Goal: Transaction & Acquisition: Purchase product/service

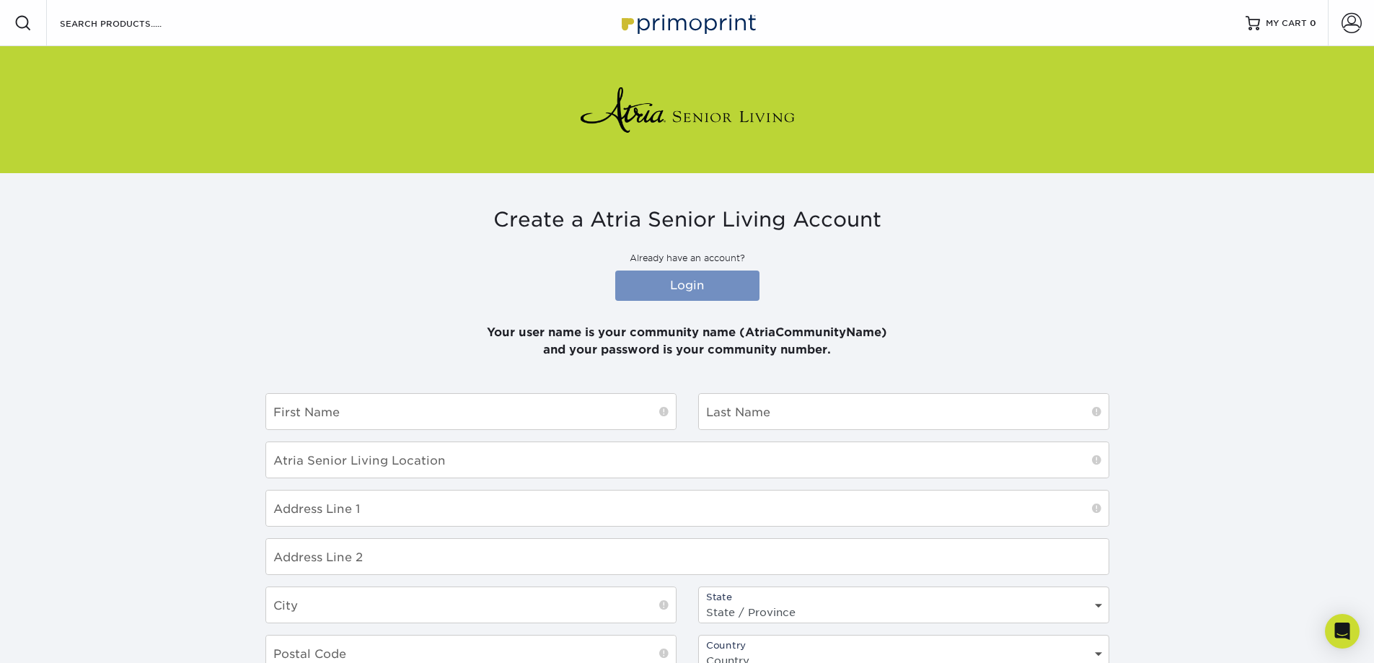
type input "[PERSON_NAME][EMAIL_ADDRESS][PERSON_NAME][DOMAIN_NAME]"
click at [722, 283] on link "Login" at bounding box center [687, 285] width 144 height 30
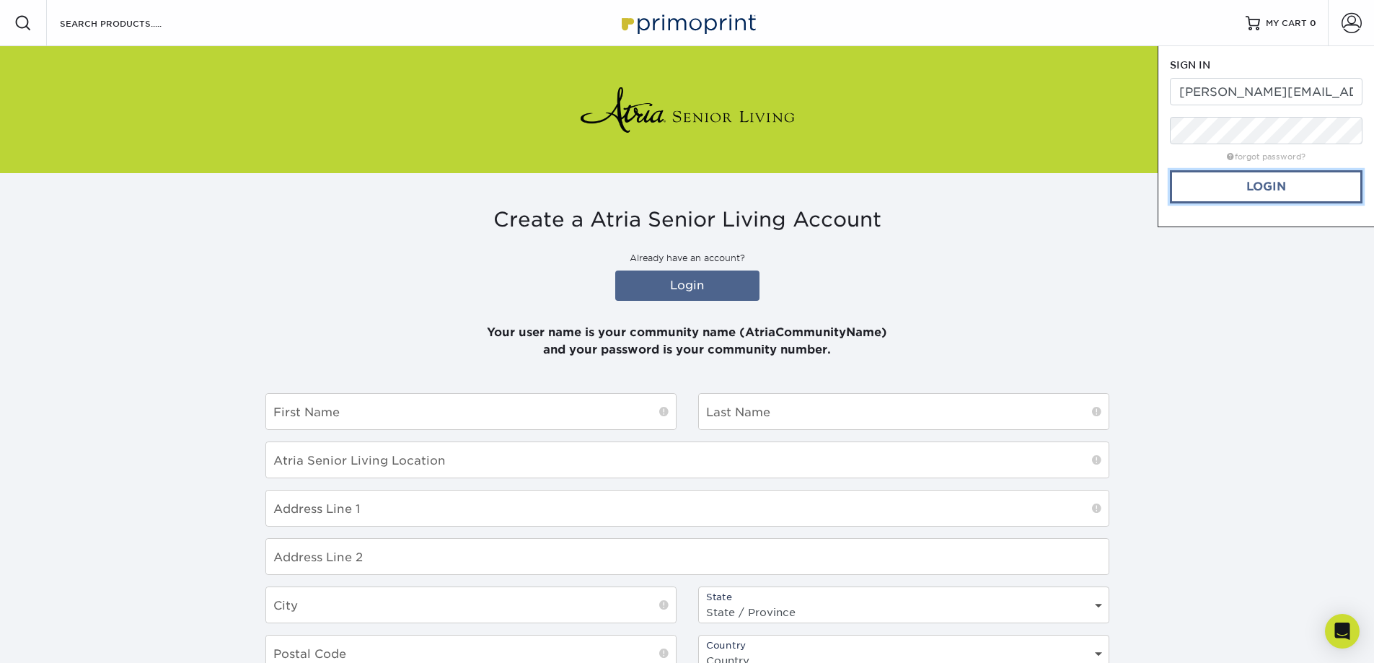
click at [1252, 180] on link "Login" at bounding box center [1266, 186] width 193 height 33
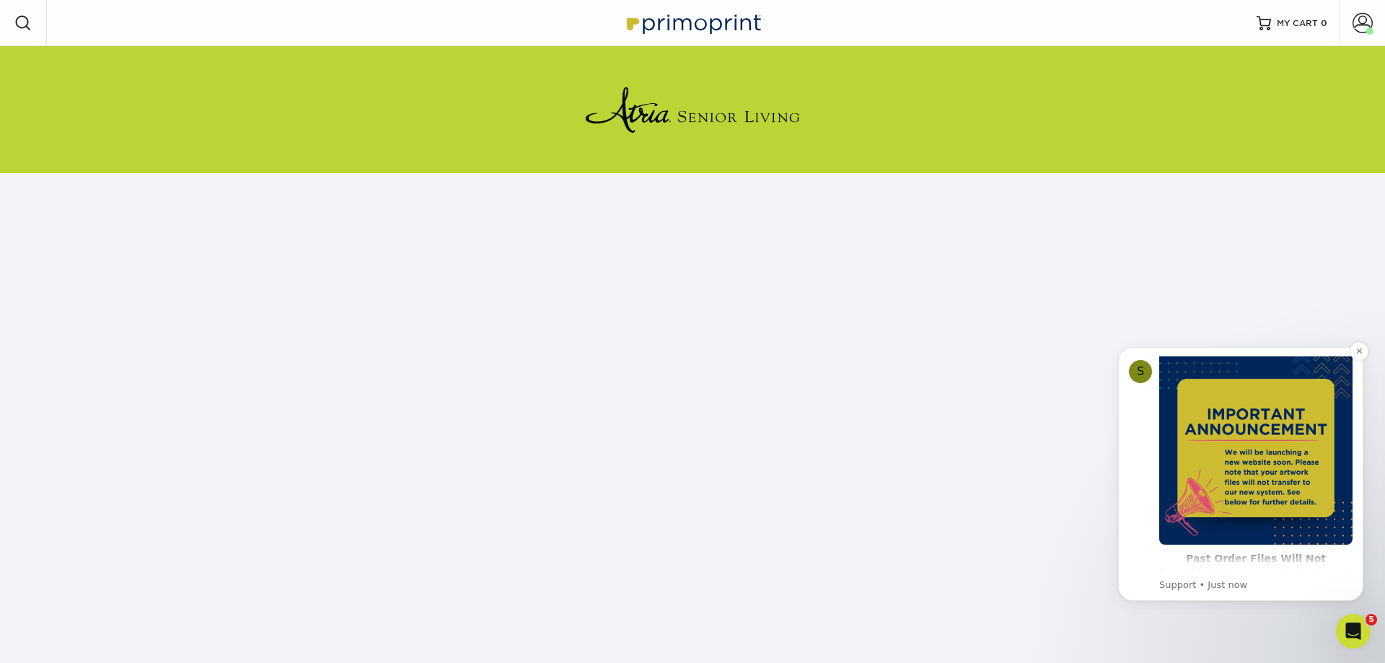
scroll to position [35, 0]
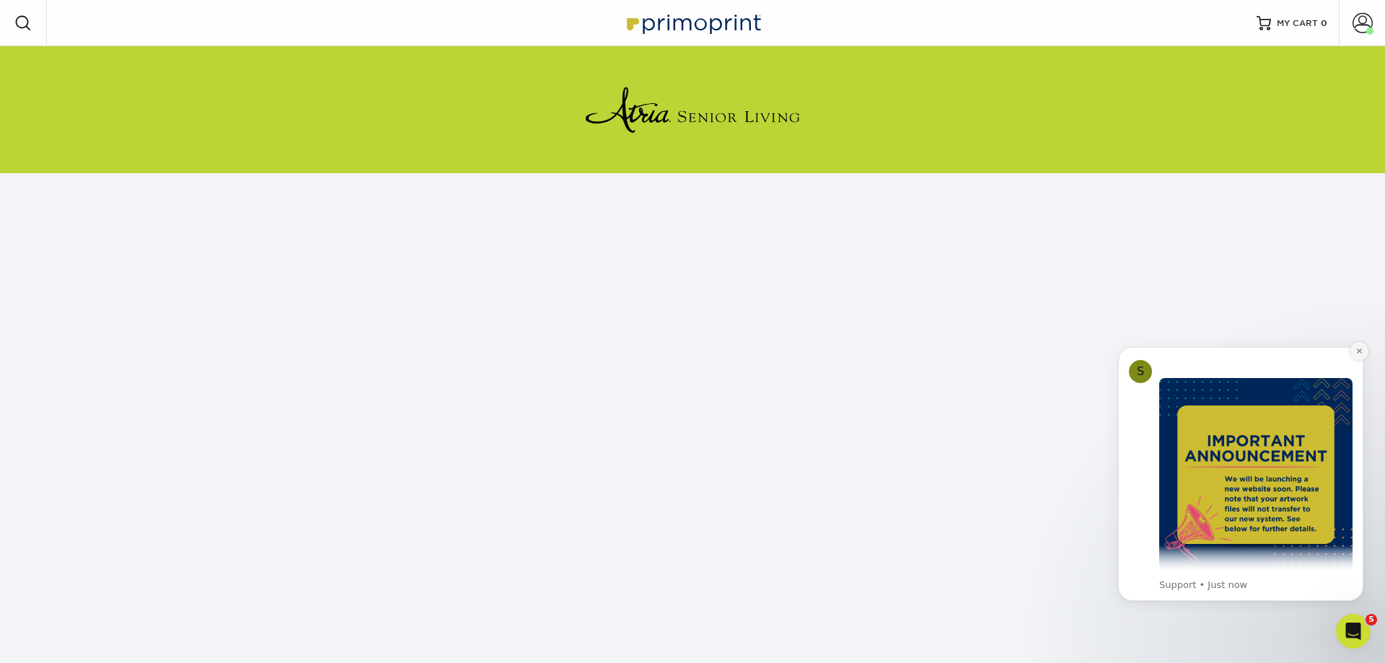
click at [1354, 349] on button "Dismiss notification" at bounding box center [1358, 351] width 19 height 19
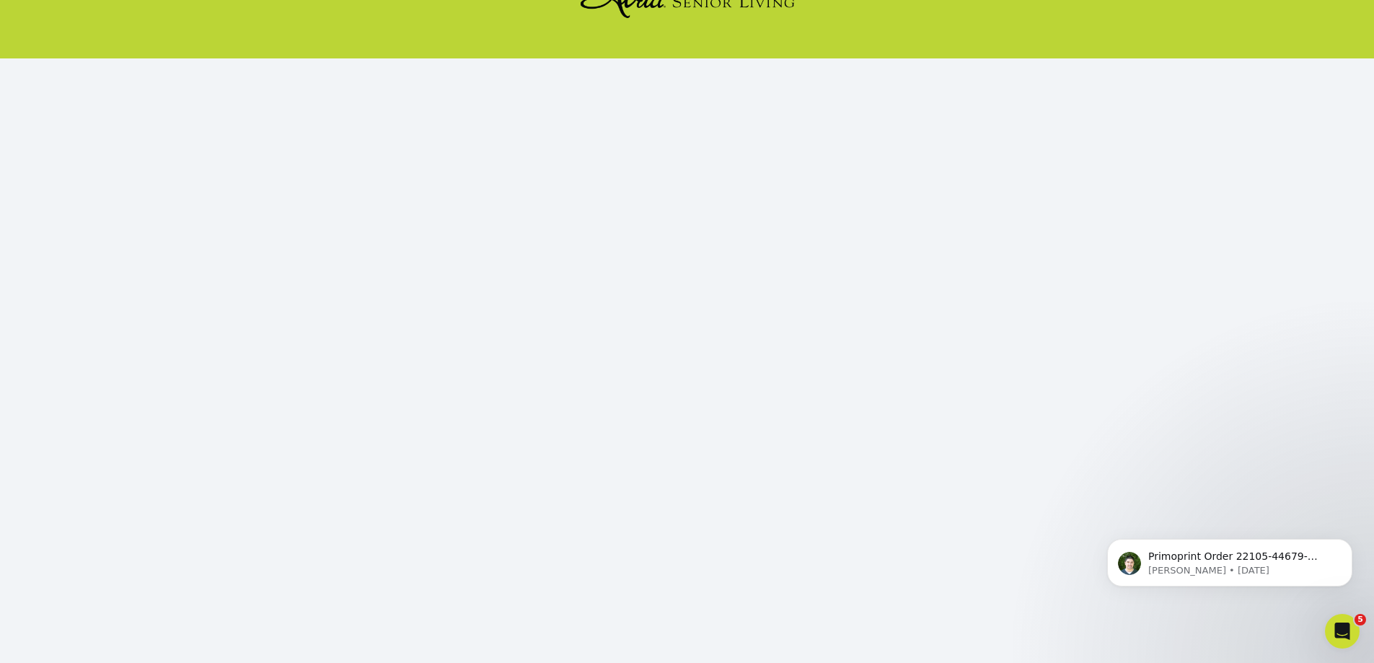
scroll to position [151, 0]
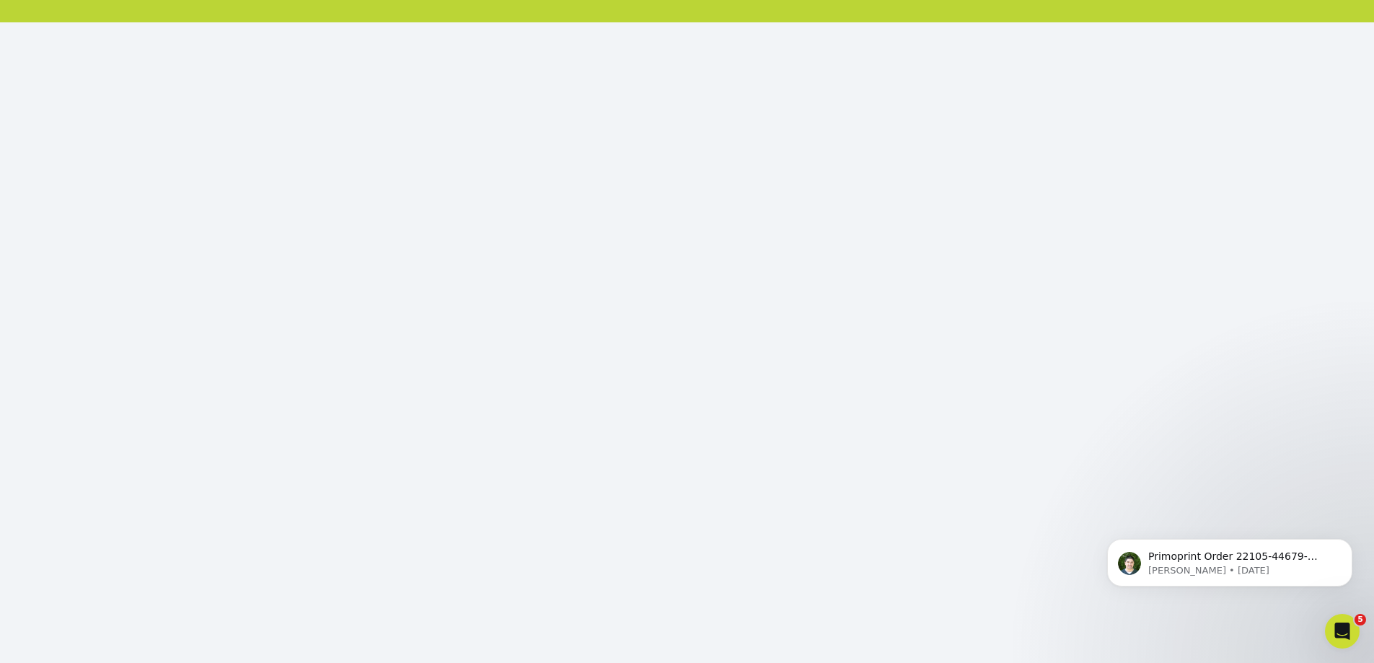
click at [1135, 450] on div "Primoprint Order 22105-44679-27477 Hello! Thank you for placing your print orde…" at bounding box center [1229, 496] width 265 height 180
click at [1138, 519] on body "Primoprint Order 22105-44679-27477 Hello! Thank you for placing your print orde…" at bounding box center [1229, 558] width 277 height 89
click at [1254, 534] on div "Primoprint Order 22105-44679-27477 Hello! Thank you for placing your print orde…" at bounding box center [1229, 496] width 265 height 180
click at [1263, 536] on div "Primoprint Order 22105-44679-27477 Hello! Thank you for placing your print orde…" at bounding box center [1229, 496] width 265 height 180
click at [1299, 533] on div "Primoprint Order 22105-44679-27477 Hello! Thank you for placing your print orde…" at bounding box center [1229, 496] width 265 height 180
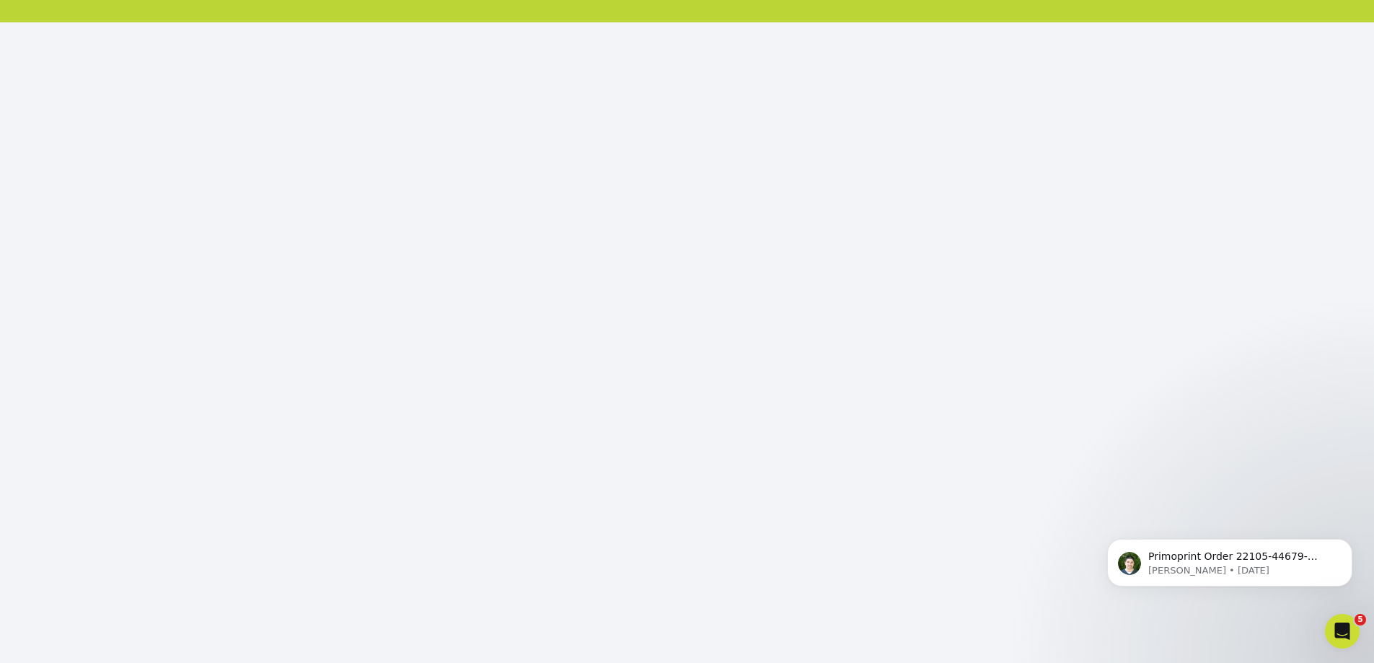
click at [1243, 537] on div "Primoprint Order 22105-44679-27477 Hello! Thank you for placing your print orde…" at bounding box center [1229, 496] width 265 height 180
click at [1349, 543] on icon "Dismiss notification" at bounding box center [1348, 543] width 8 height 8
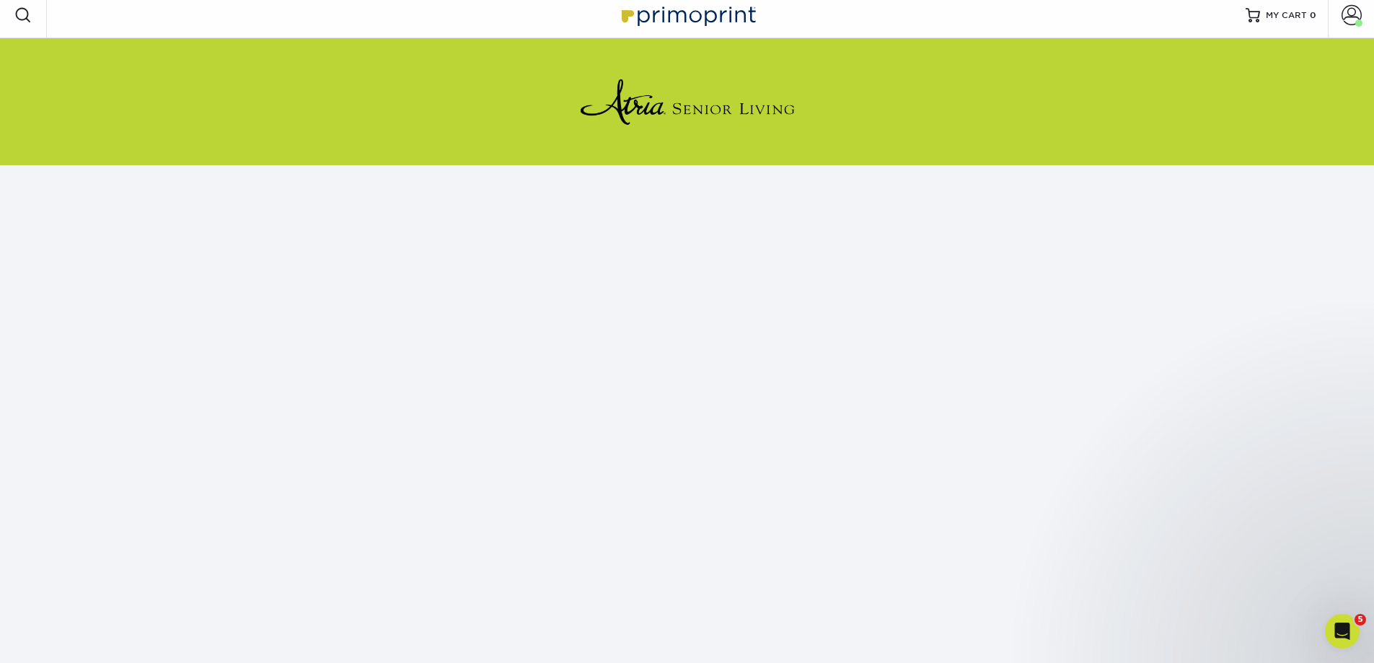
scroll to position [6, 0]
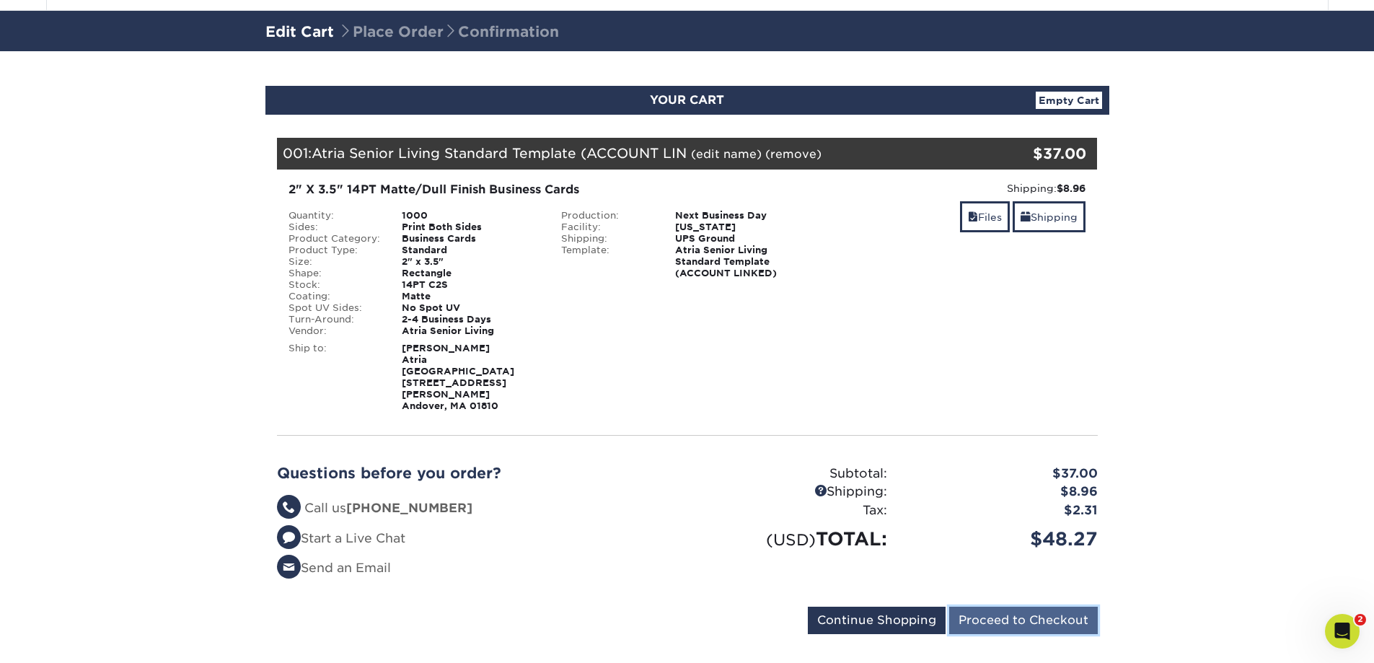
click at [1026, 607] on input "Proceed to Checkout" at bounding box center [1023, 620] width 149 height 27
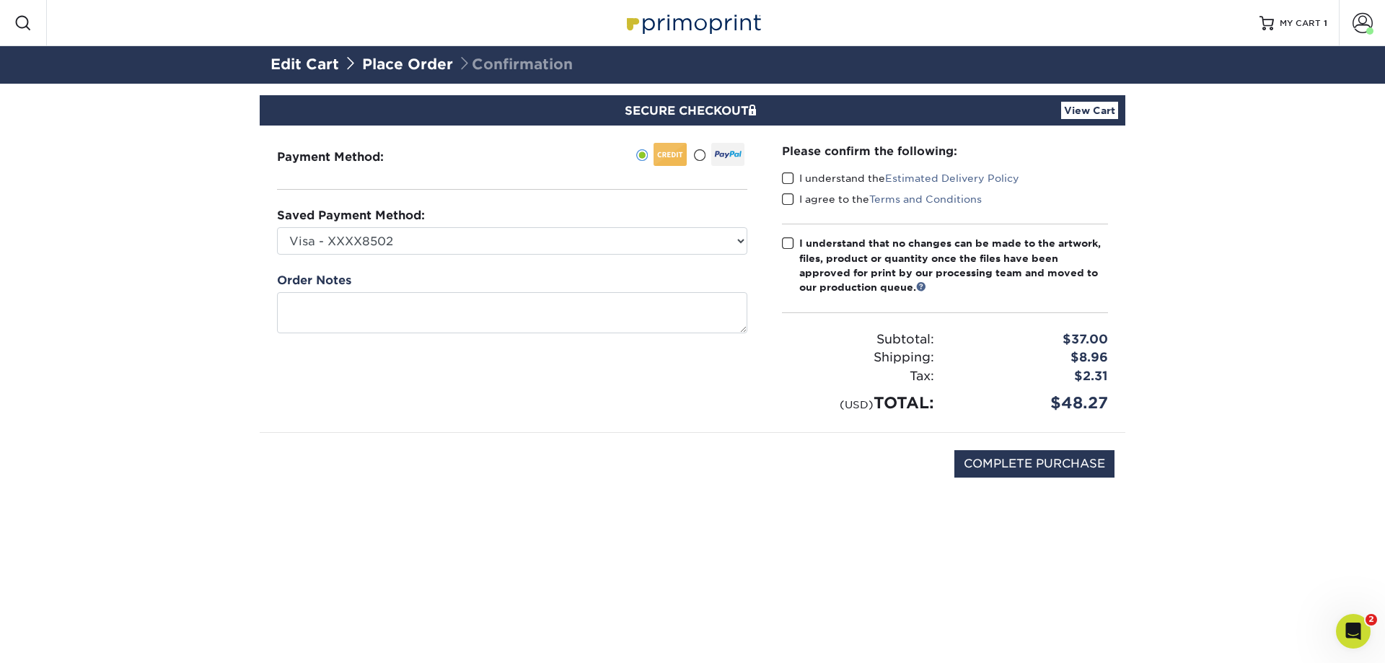
click at [790, 180] on span at bounding box center [788, 179] width 12 height 14
click at [0, 0] on input "I understand the Estimated Delivery Policy" at bounding box center [0, 0] width 0 height 0
click at [788, 199] on span at bounding box center [788, 200] width 12 height 14
click at [0, 0] on input "I agree to the Terms and Conditions" at bounding box center [0, 0] width 0 height 0
click at [785, 244] on span at bounding box center [788, 244] width 12 height 14
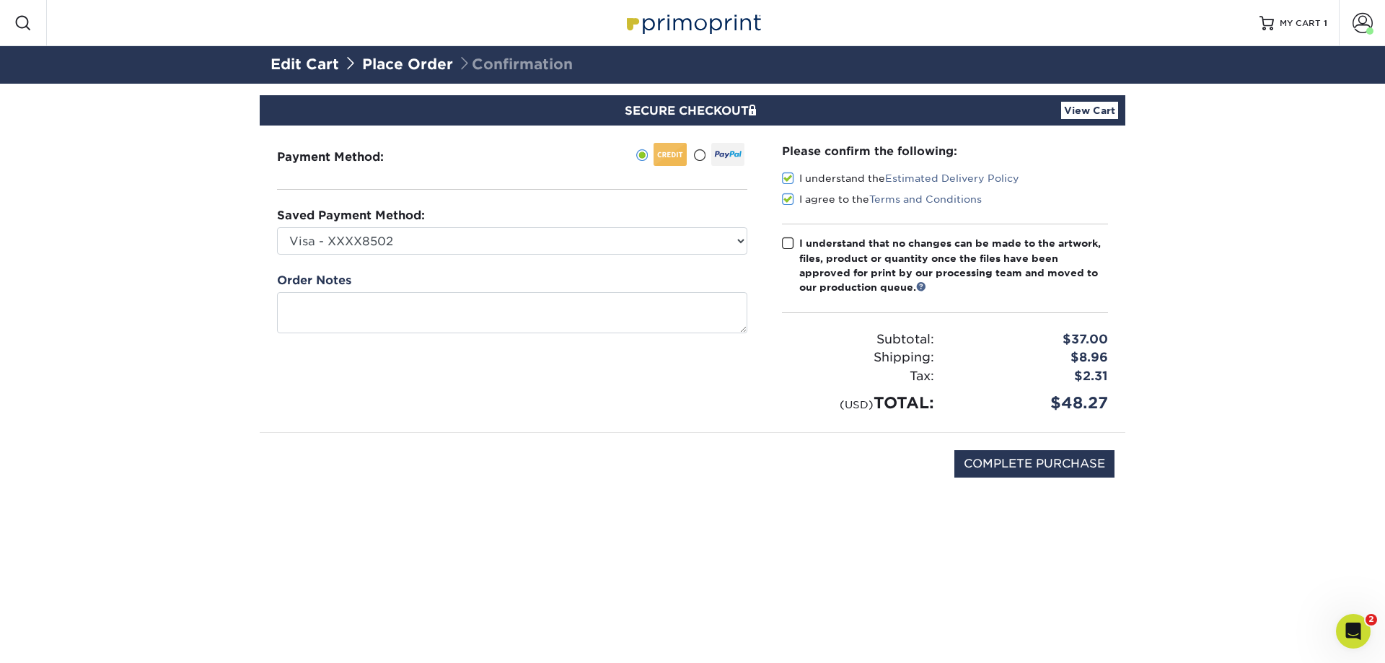
click at [0, 0] on input "I understand that no changes can be made to the artwork, files, product or quan…" at bounding box center [0, 0] width 0 height 0
click at [1054, 459] on input "COMPLETE PURCHASE" at bounding box center [1034, 463] width 160 height 27
type input "COMPLETE PURCHASE"
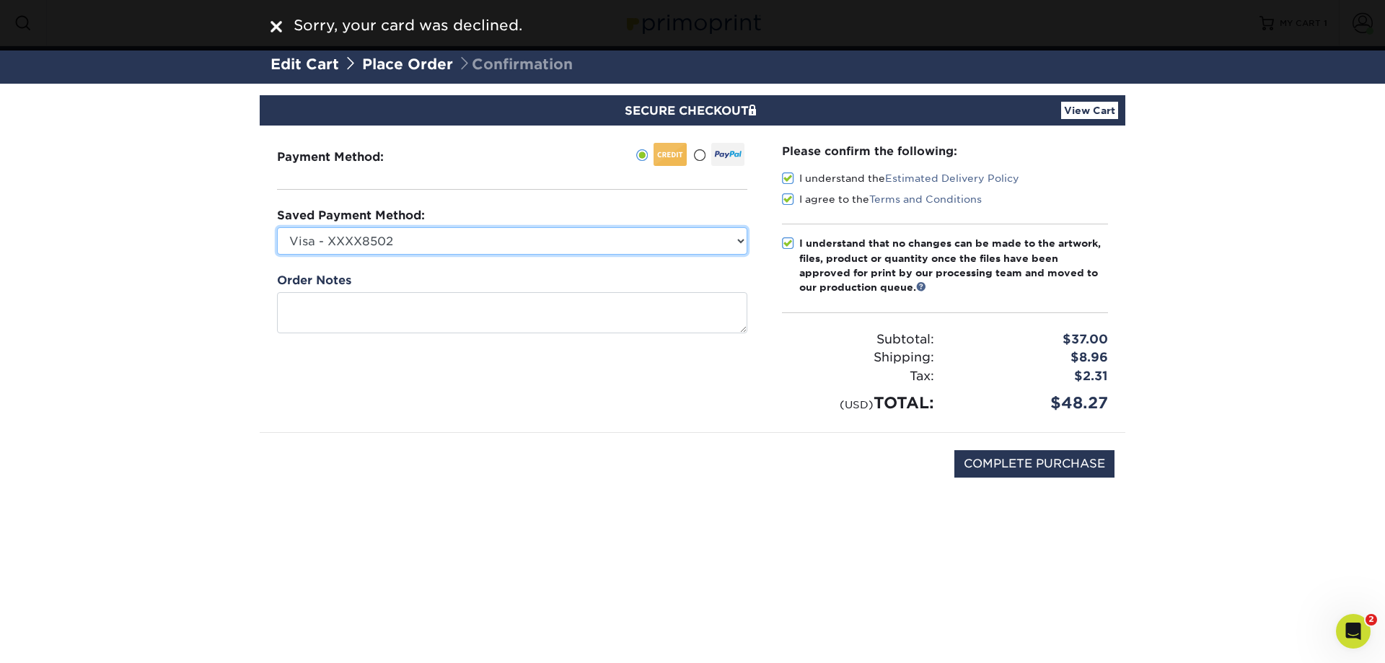
click at [731, 240] on select "Visa - XXXX8502 New Credit Card" at bounding box center [512, 240] width 470 height 27
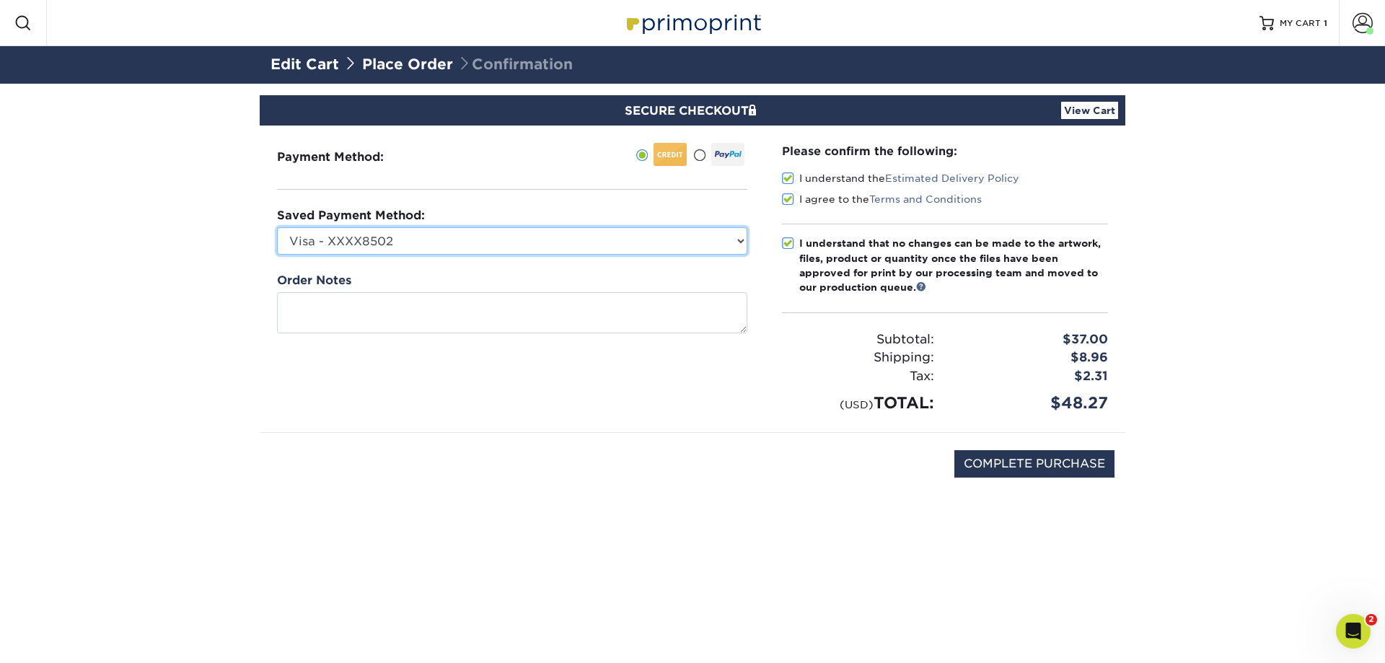
select select
click at [277, 227] on select "Visa - XXXX8502 New Credit Card" at bounding box center [512, 240] width 470 height 27
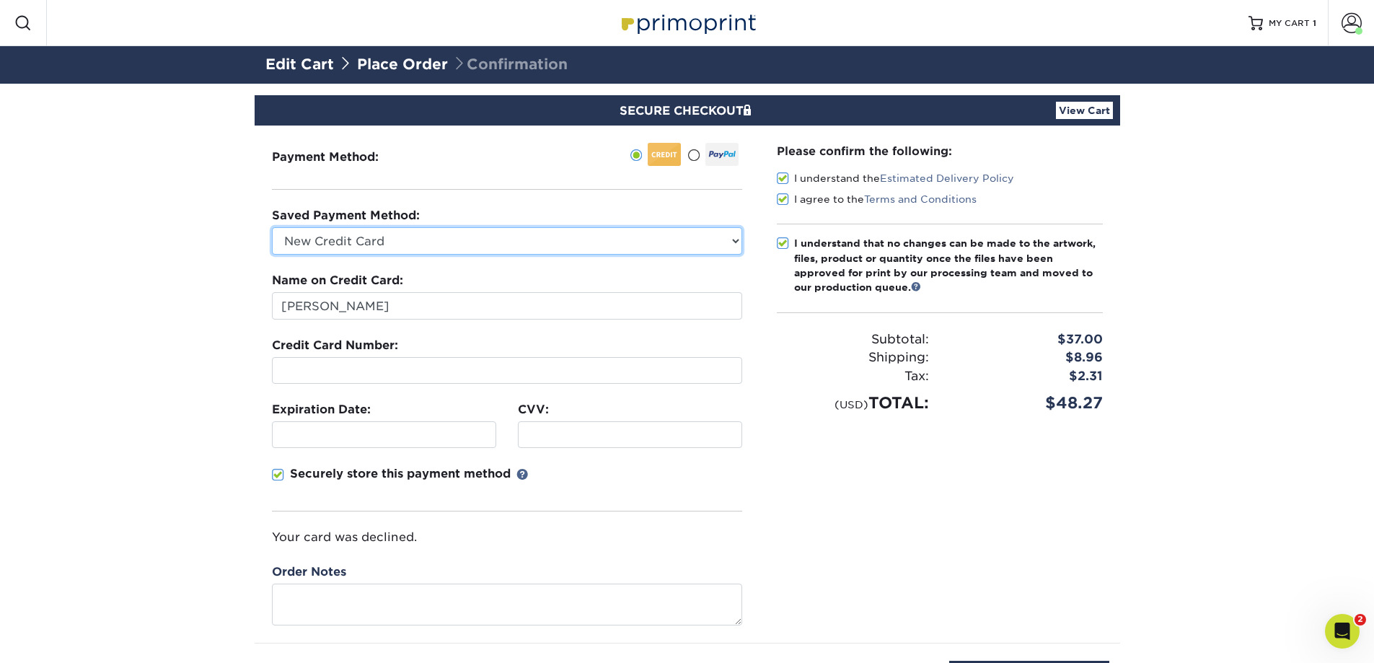
click at [435, 237] on select "Visa - XXXX8502 New Credit Card" at bounding box center [507, 240] width 470 height 27
click at [451, 228] on select "Visa - XXXX8502 New Credit Card" at bounding box center [507, 240] width 470 height 27
click at [446, 238] on select "Visa - XXXX8502 New Credit Card" at bounding box center [507, 240] width 470 height 27
click at [447, 238] on select "Visa - XXXX8502 New Credit Card" at bounding box center [507, 240] width 470 height 27
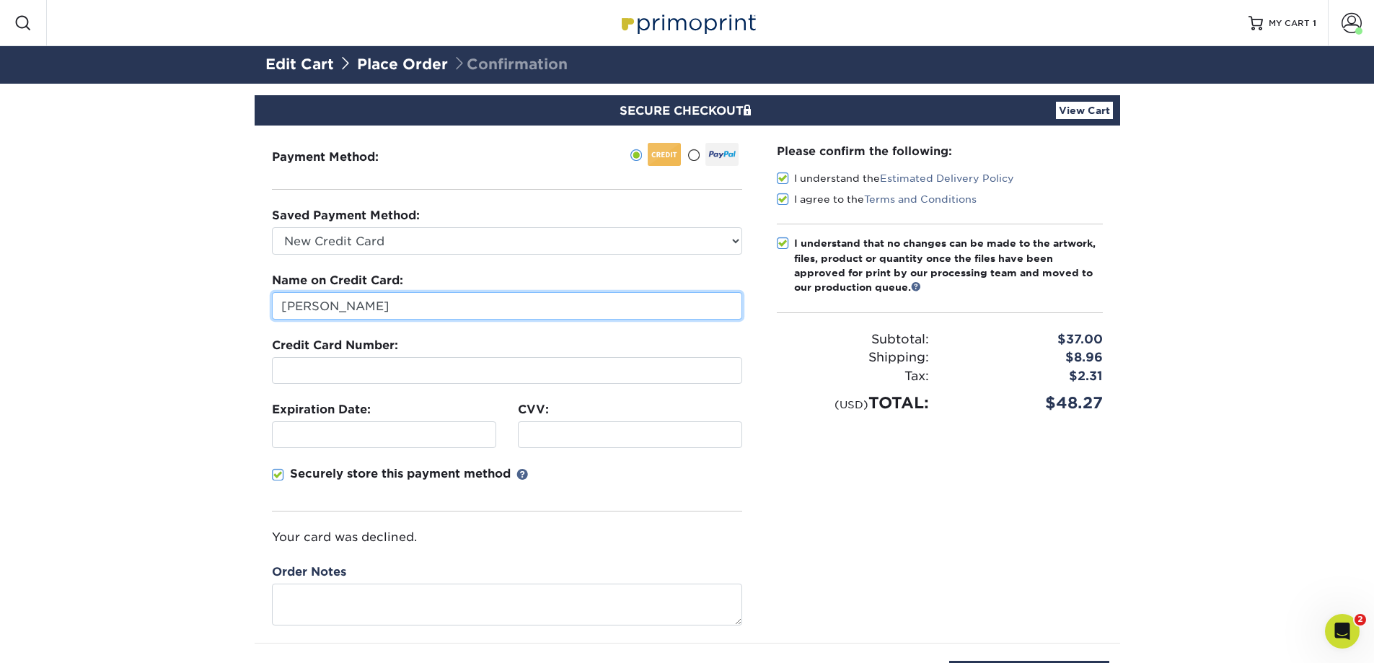
click at [419, 304] on input "Maria Boudreau" at bounding box center [507, 305] width 470 height 27
type input "M"
click at [304, 309] on input "Kimobrien" at bounding box center [507, 305] width 470 height 27
click at [318, 305] on input "Kim obrien" at bounding box center [507, 305] width 470 height 27
click at [327, 306] on input "Kim Obrien" at bounding box center [507, 305] width 470 height 27
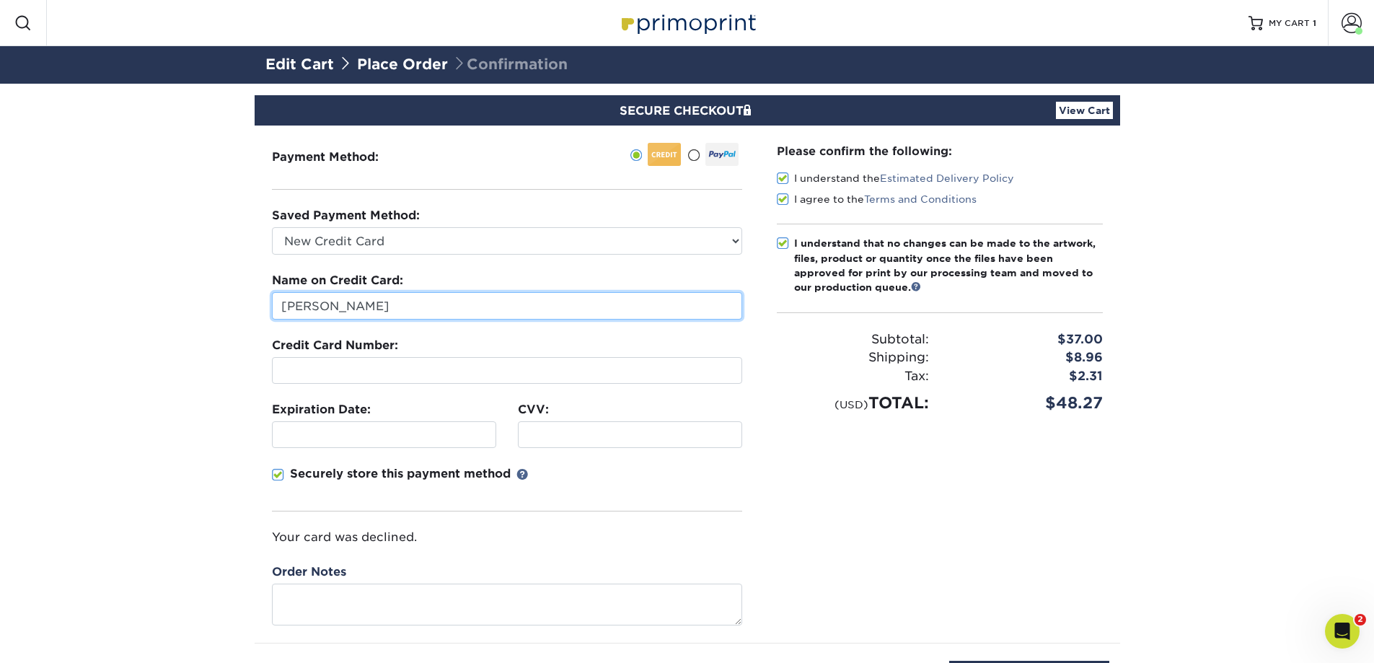
type input "Kim OBrien"
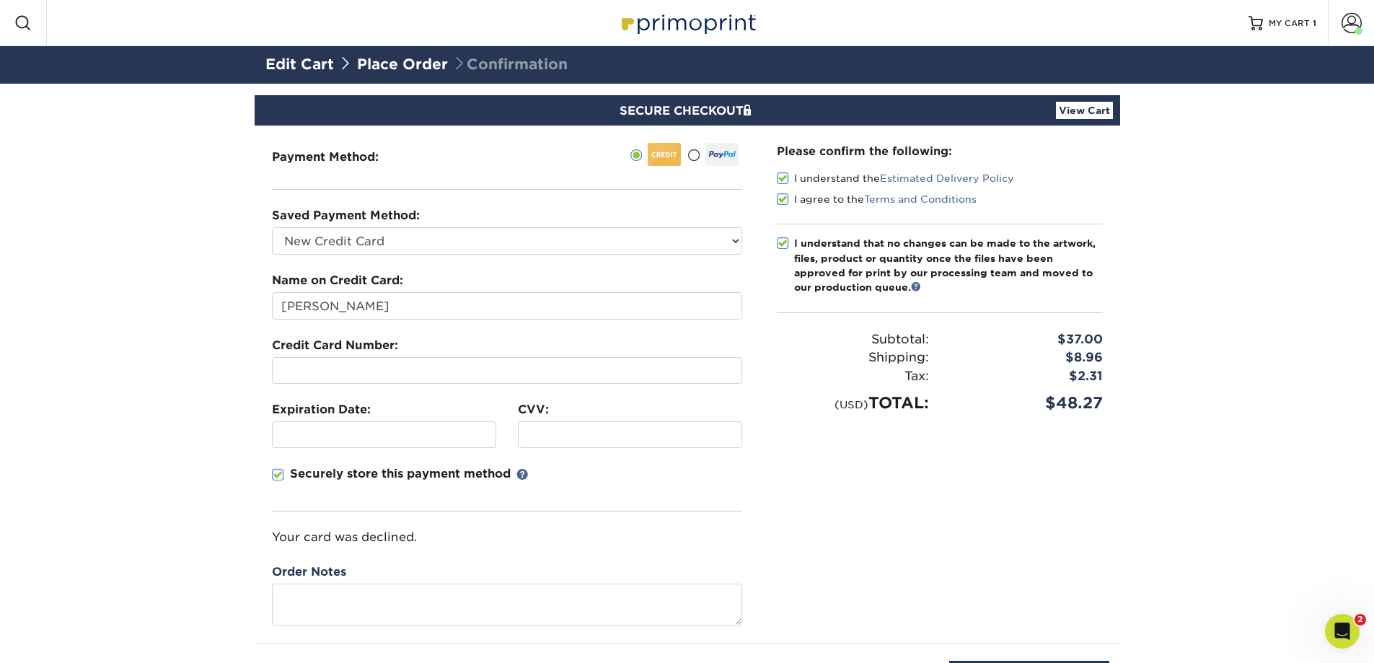
click at [524, 536] on p "Your card was declined." at bounding box center [507, 537] width 470 height 17
click at [276, 470] on span at bounding box center [278, 475] width 12 height 14
click at [0, 0] on input "Securely store this payment method" at bounding box center [0, 0] width 0 height 0
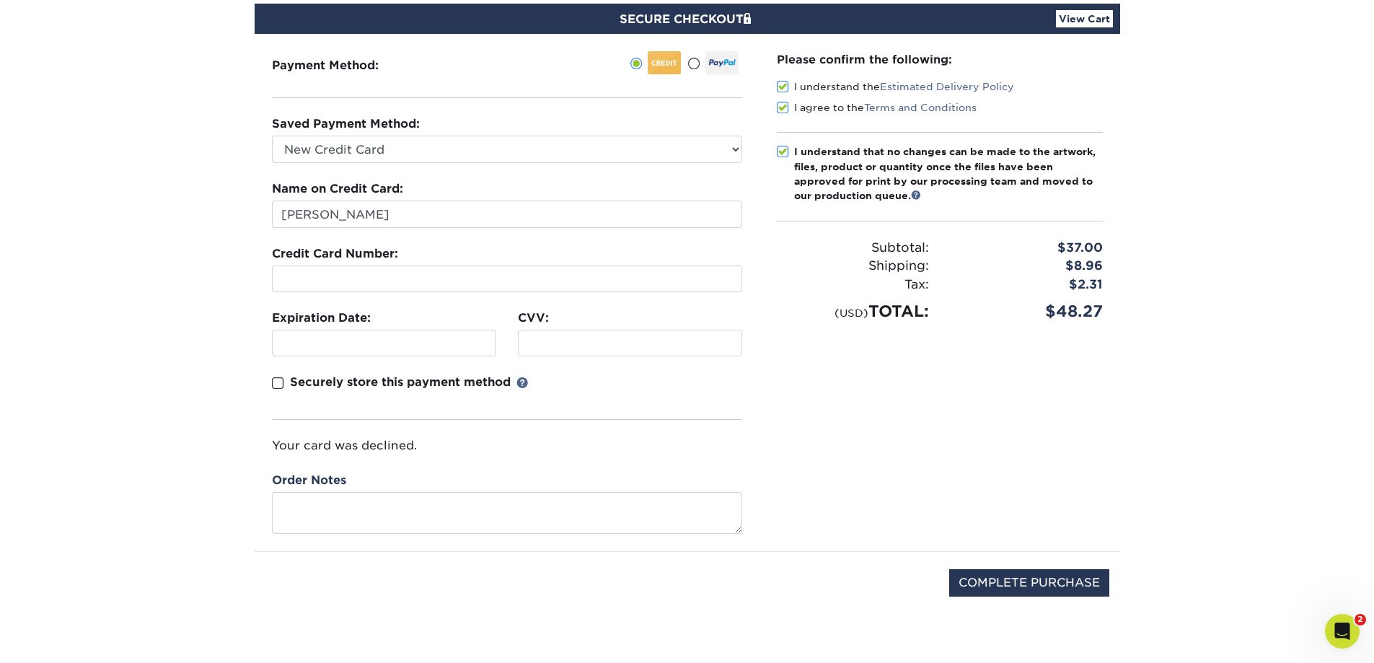
scroll to position [92, 0]
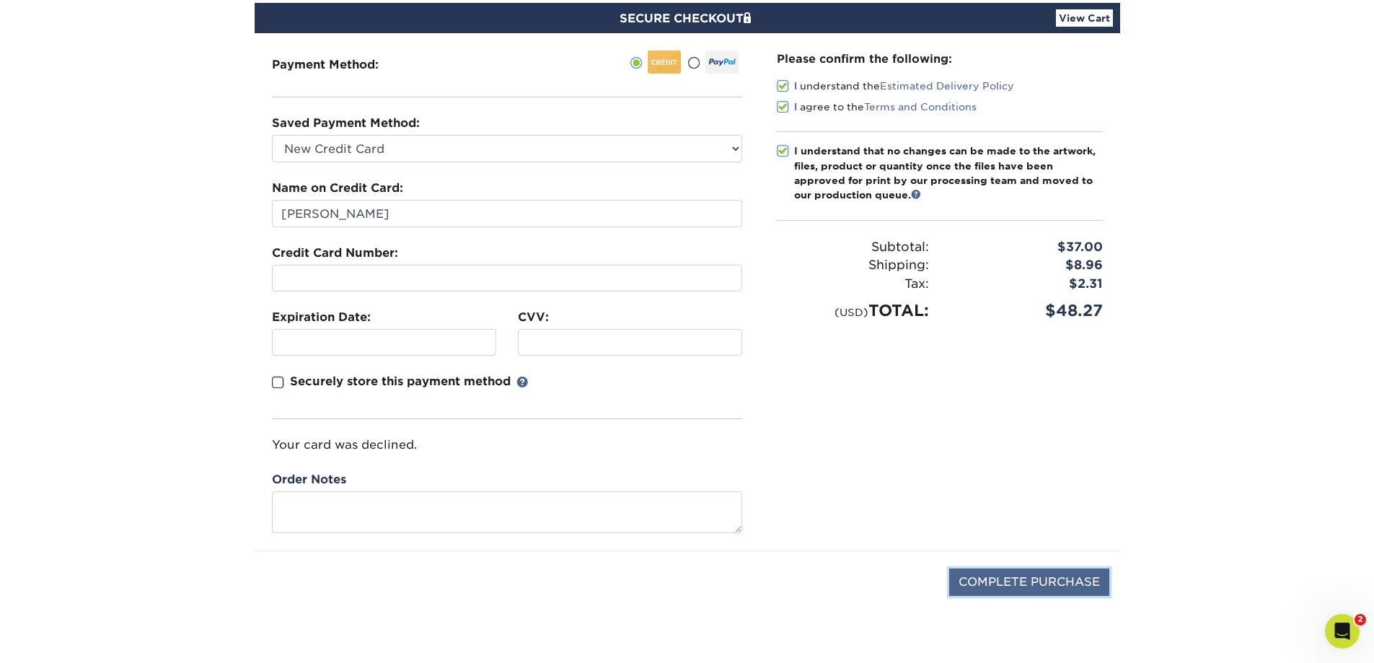
click at [1008, 582] on input "COMPLETE PURCHASE" at bounding box center [1029, 581] width 160 height 27
type input "PROCESSING, PLEASE WAIT..."
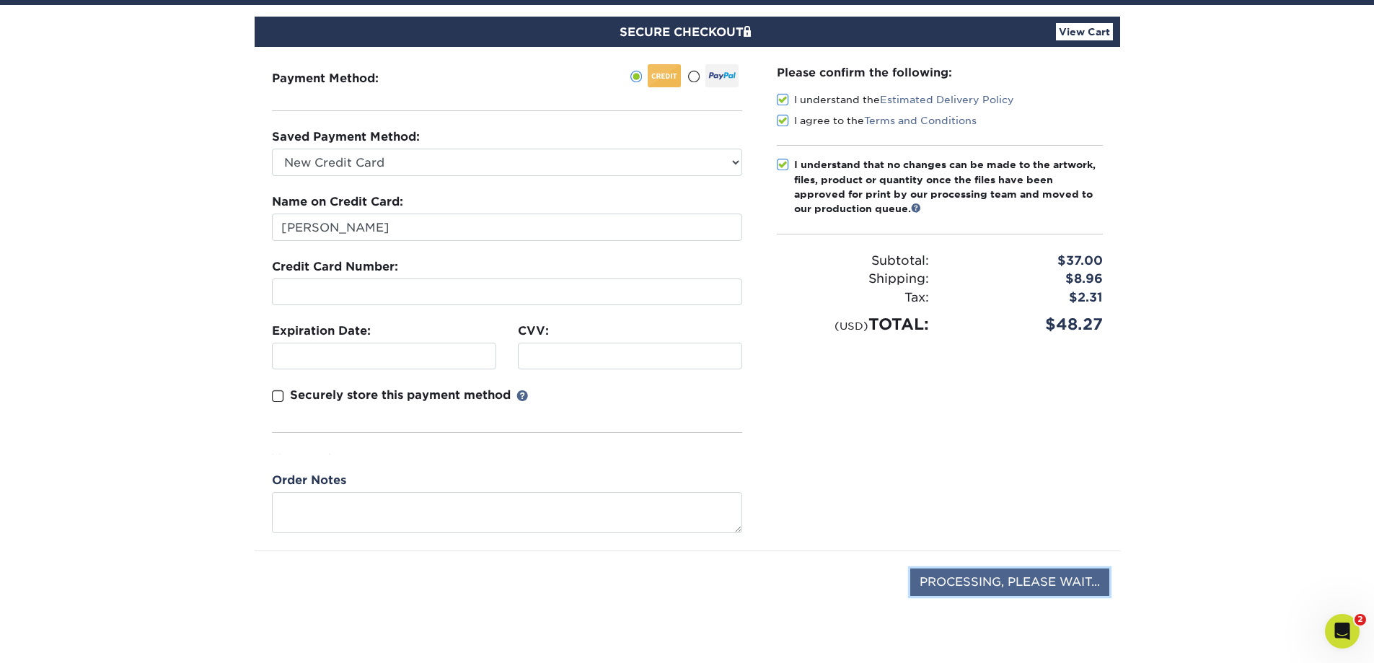
scroll to position [58, 0]
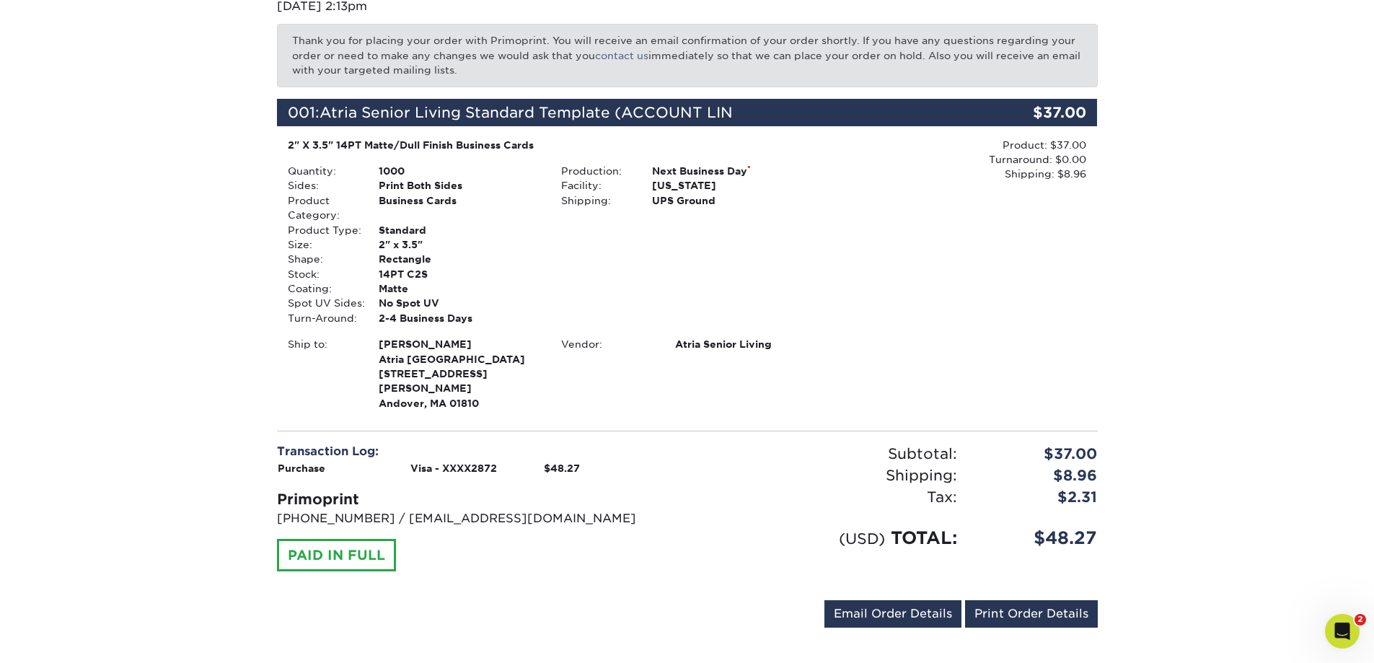
scroll to position [192, 0]
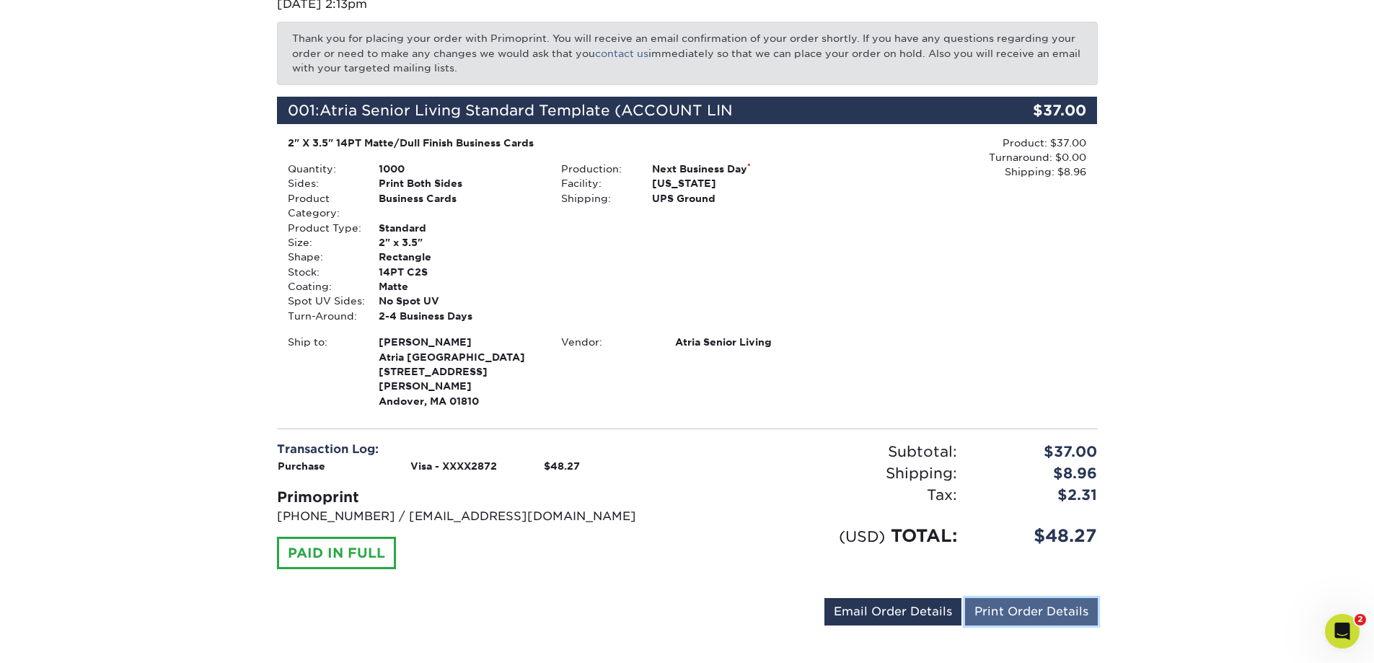
click at [1025, 598] on link "Print Order Details" at bounding box center [1031, 611] width 133 height 27
click at [920, 598] on link "Email Order Details" at bounding box center [892, 611] width 137 height 27
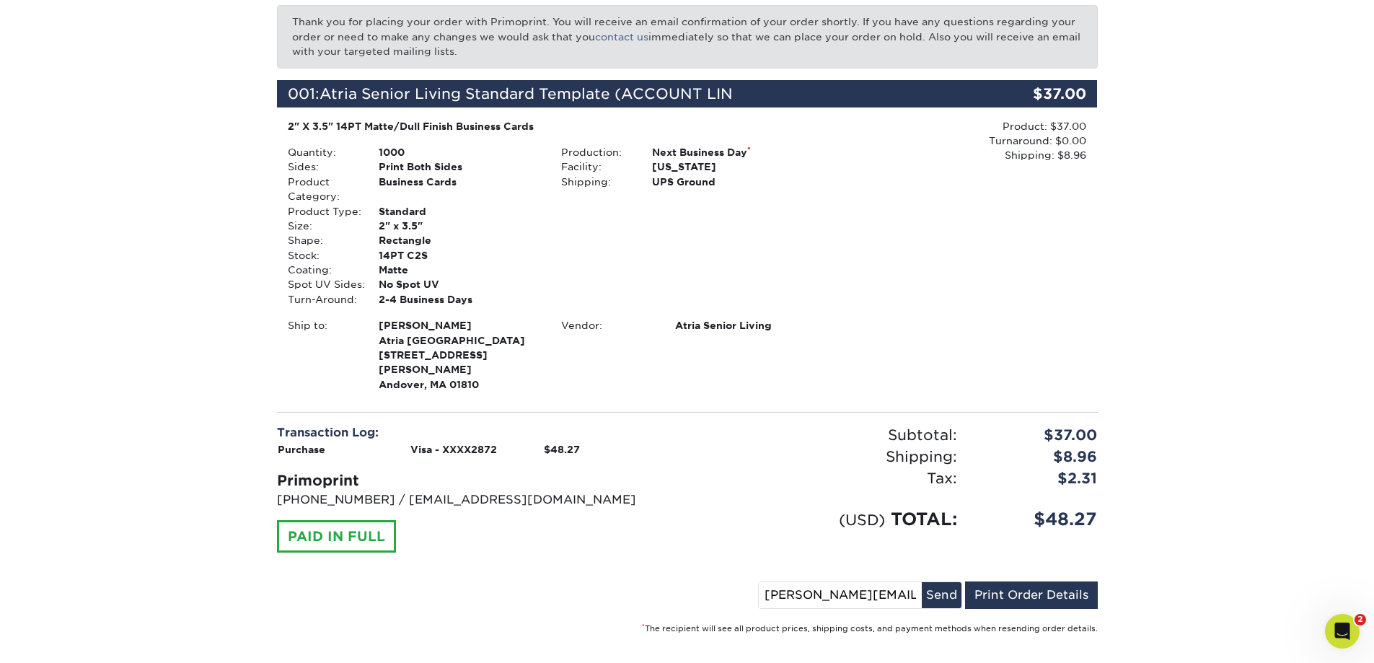
scroll to position [212, 0]
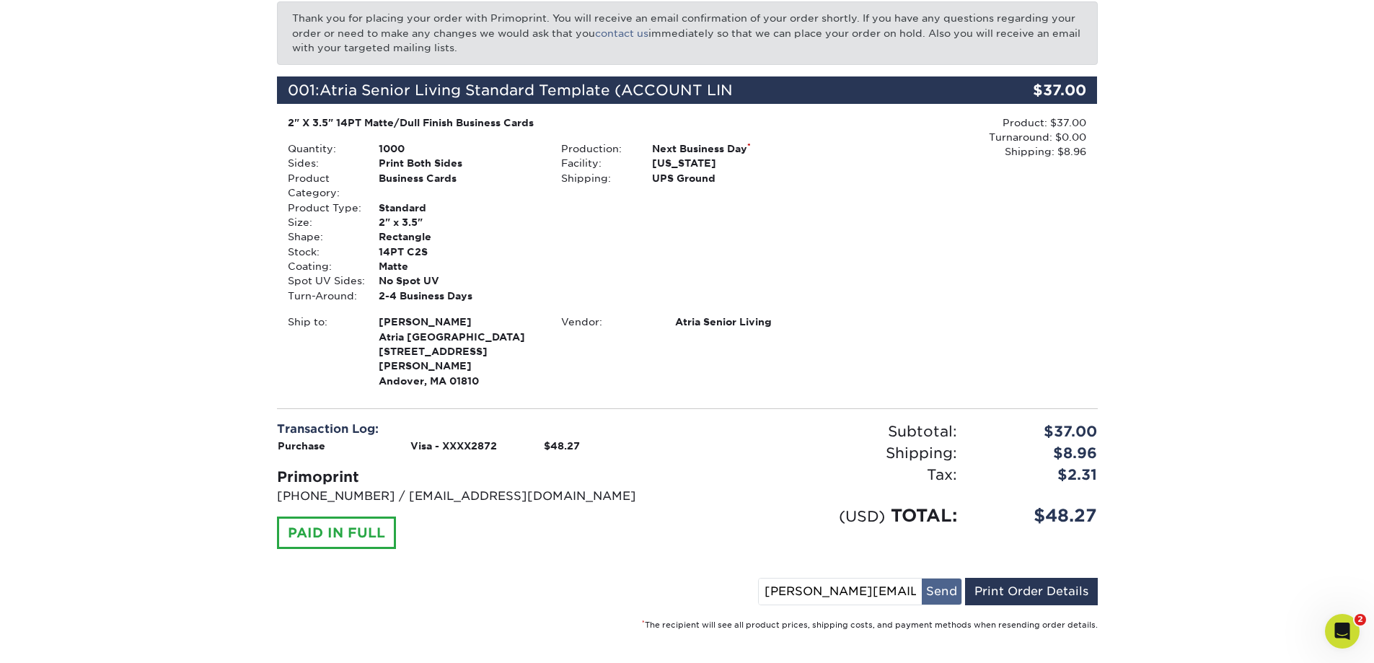
click at [950, 578] on button "Send" at bounding box center [942, 591] width 40 height 26
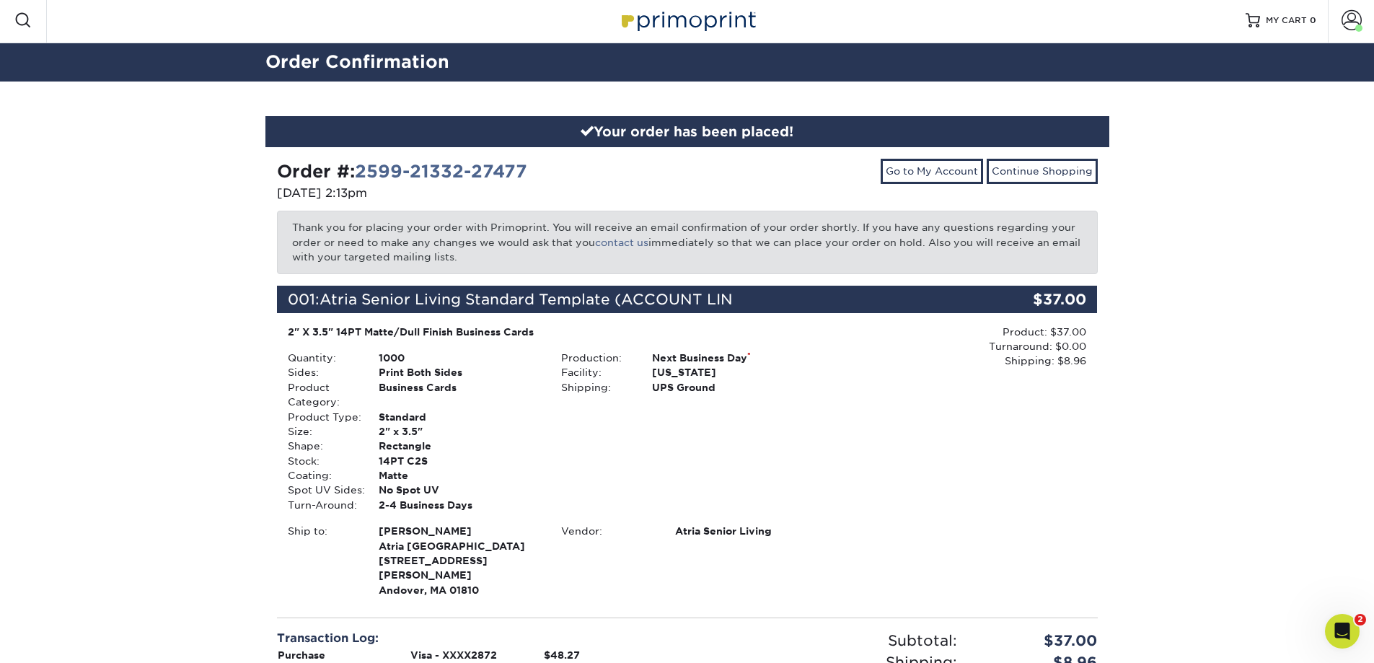
scroll to position [0, 0]
